Goal: Navigation & Orientation: Find specific page/section

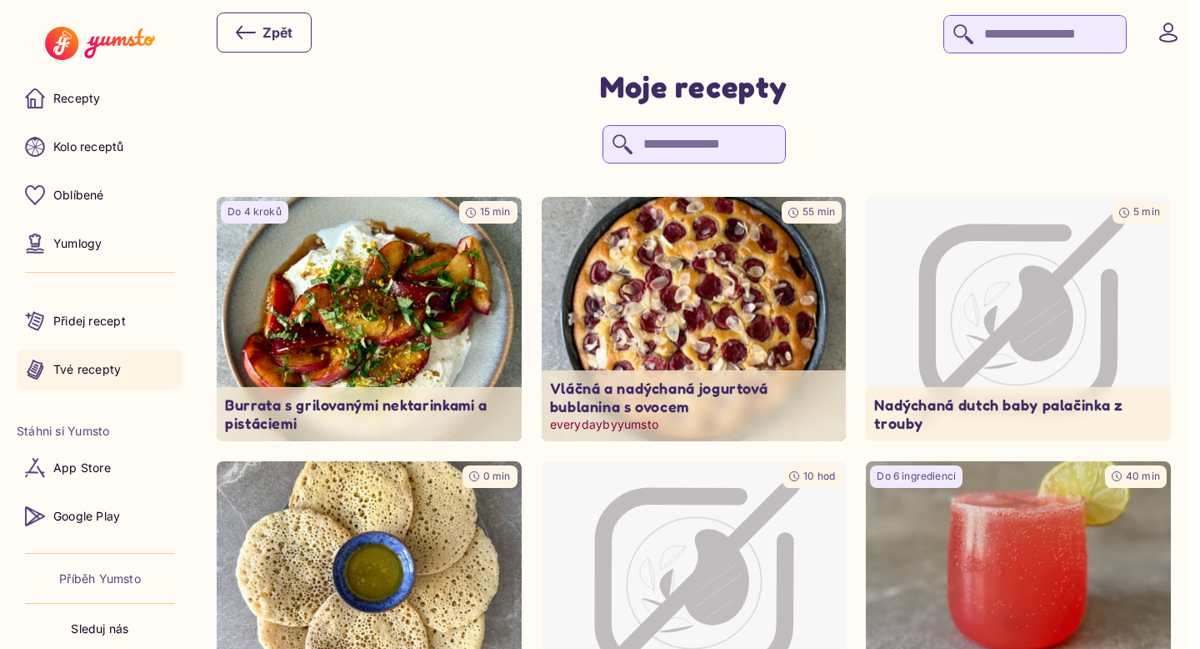
scroll to position [65, 0]
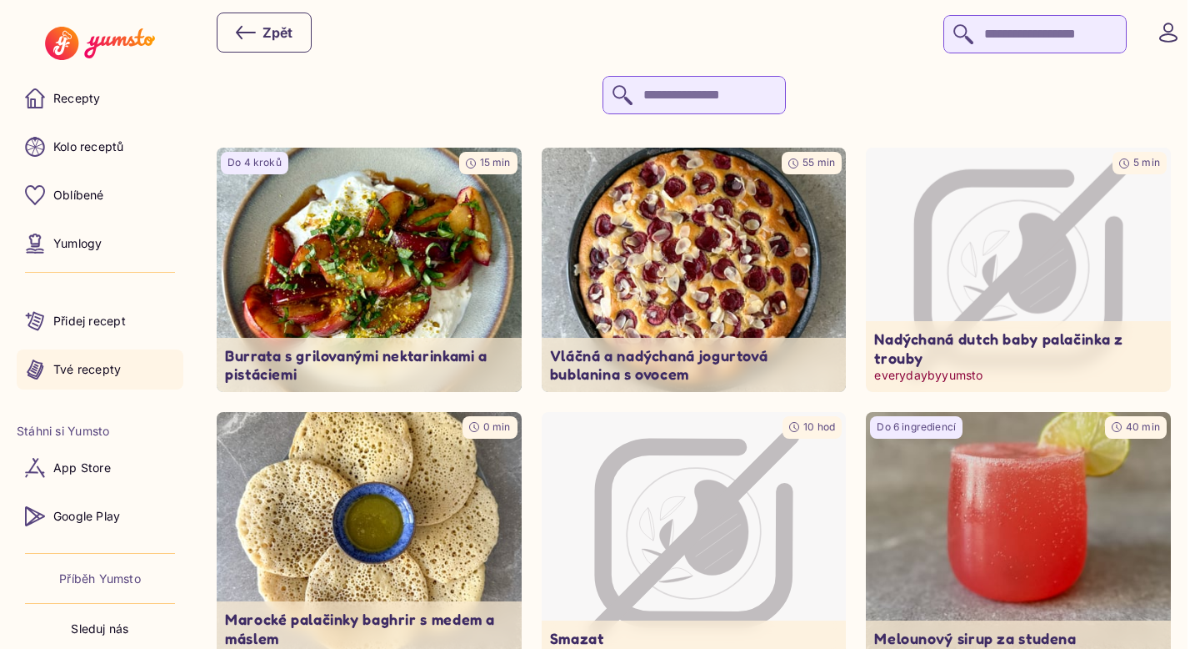
click at [1065, 238] on icon "Image not available" at bounding box center [1018, 270] width 205 height 205
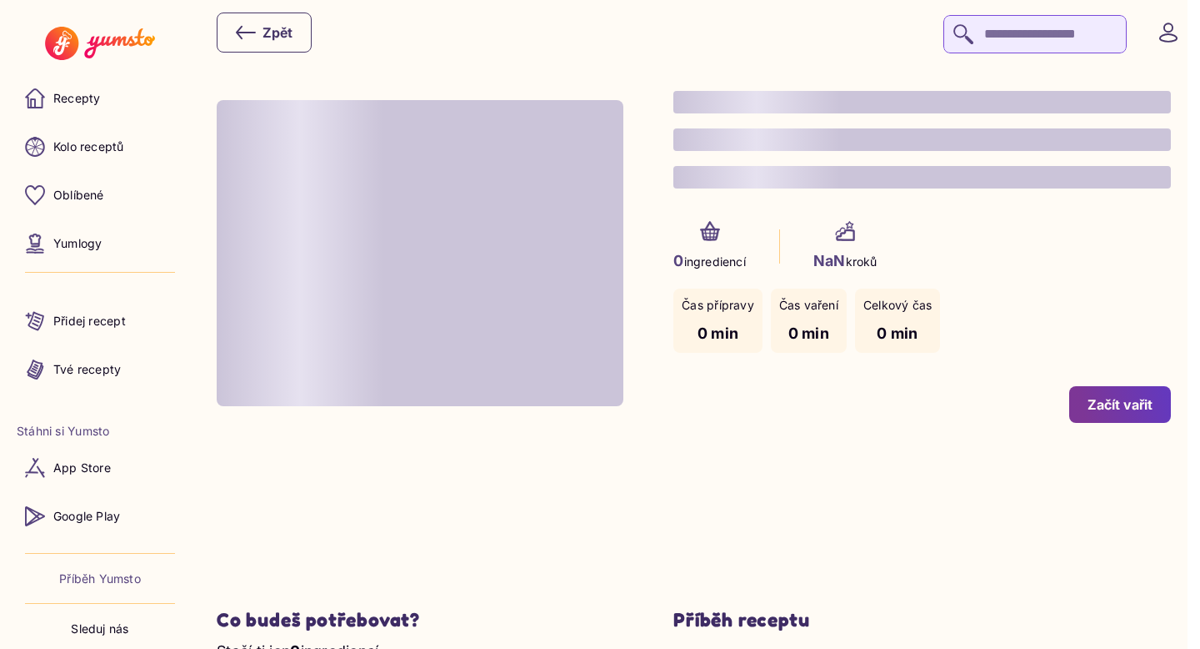
type input "*"
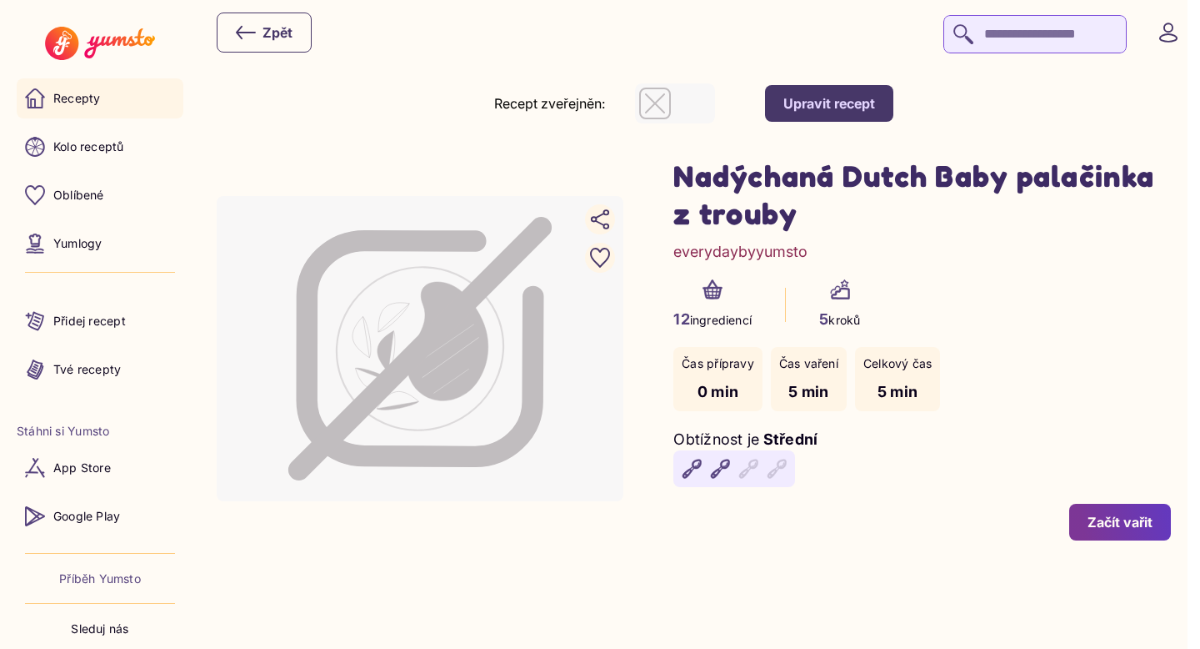
click at [133, 107] on link "Recepty" at bounding box center [100, 98] width 167 height 40
